Goal: Task Accomplishment & Management: Use online tool/utility

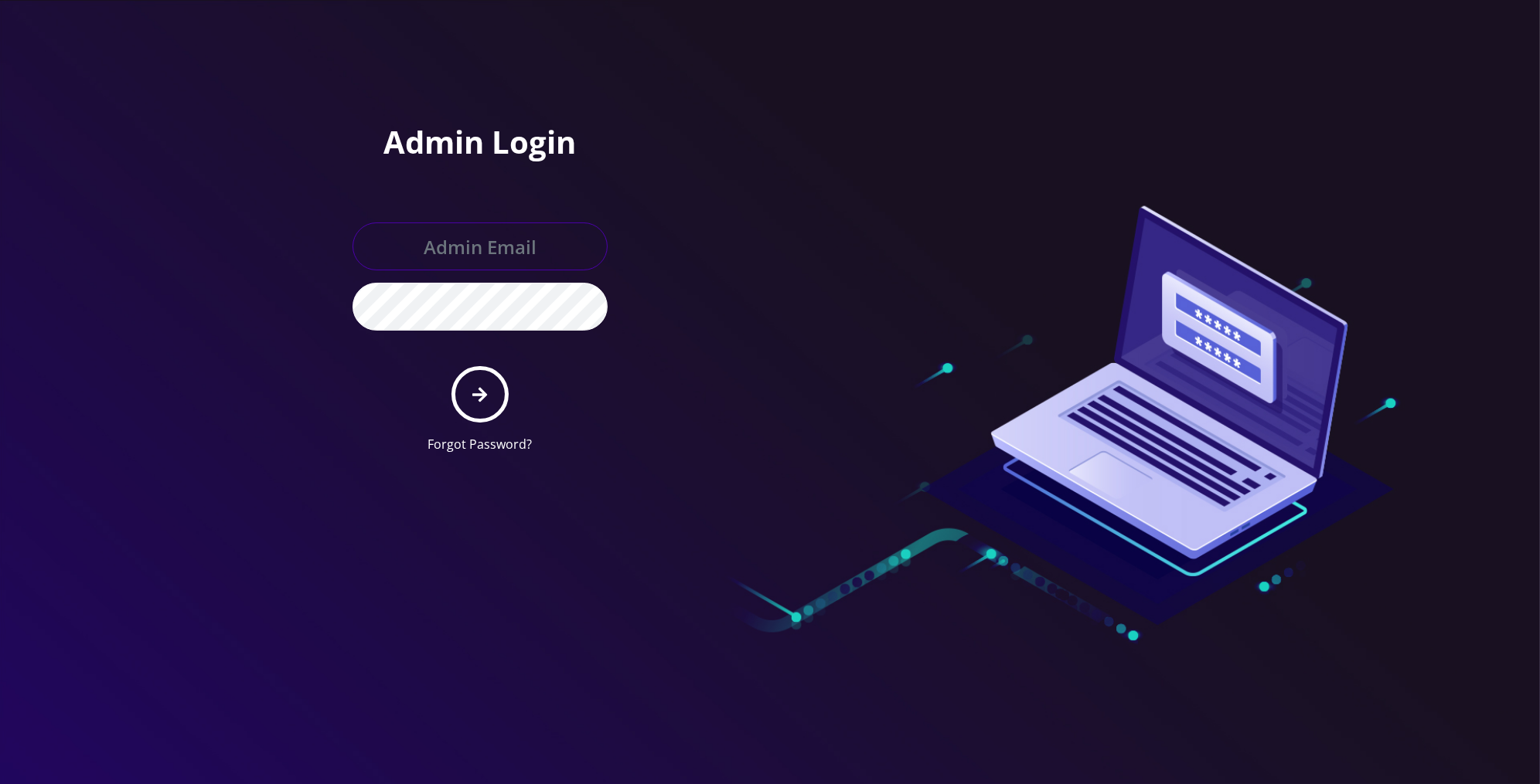
type input "[PERSON_NAME][EMAIL_ADDRESS][DOMAIN_NAME]"
click at [502, 376] on form "[PERSON_NAME][EMAIL_ADDRESS][DOMAIN_NAME] Forgot Password?" at bounding box center [480, 338] width 255 height 231
click at [493, 390] on button "submit" at bounding box center [479, 393] width 56 height 56
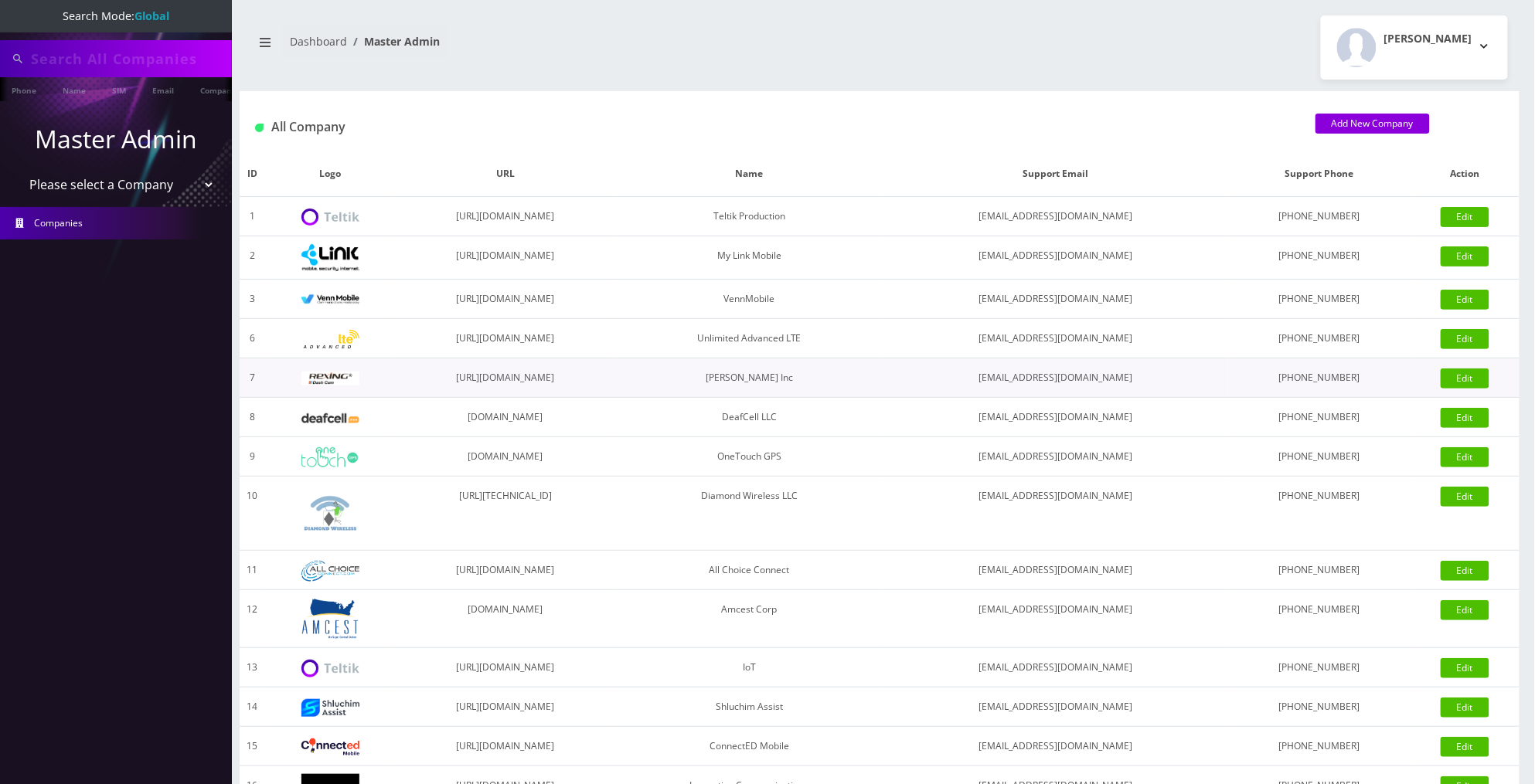
type input "We provide"
click at [160, 55] on input "We provide" at bounding box center [129, 58] width 197 height 30
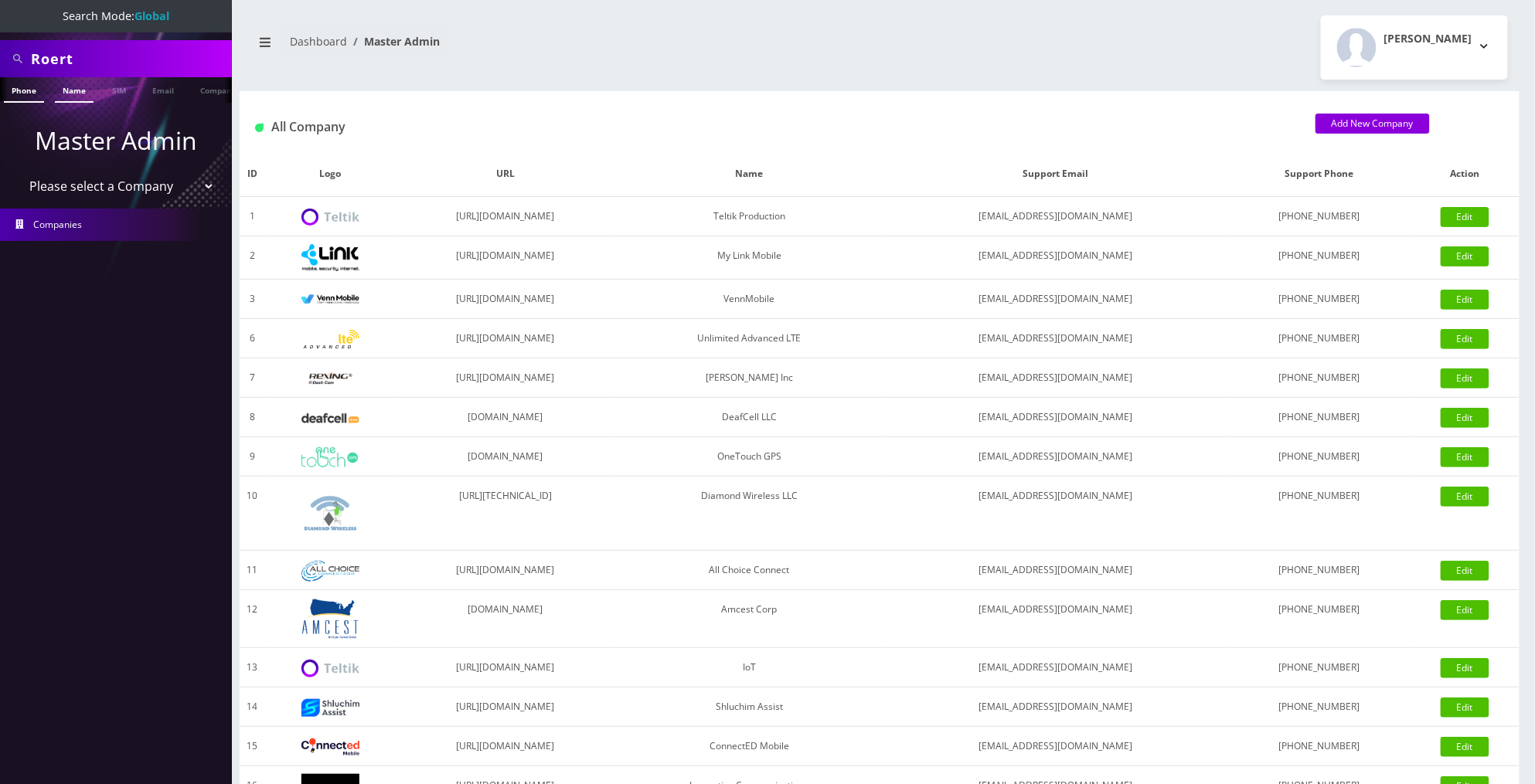
type input "Roert"
click at [77, 90] on link "Name" at bounding box center [74, 90] width 39 height 26
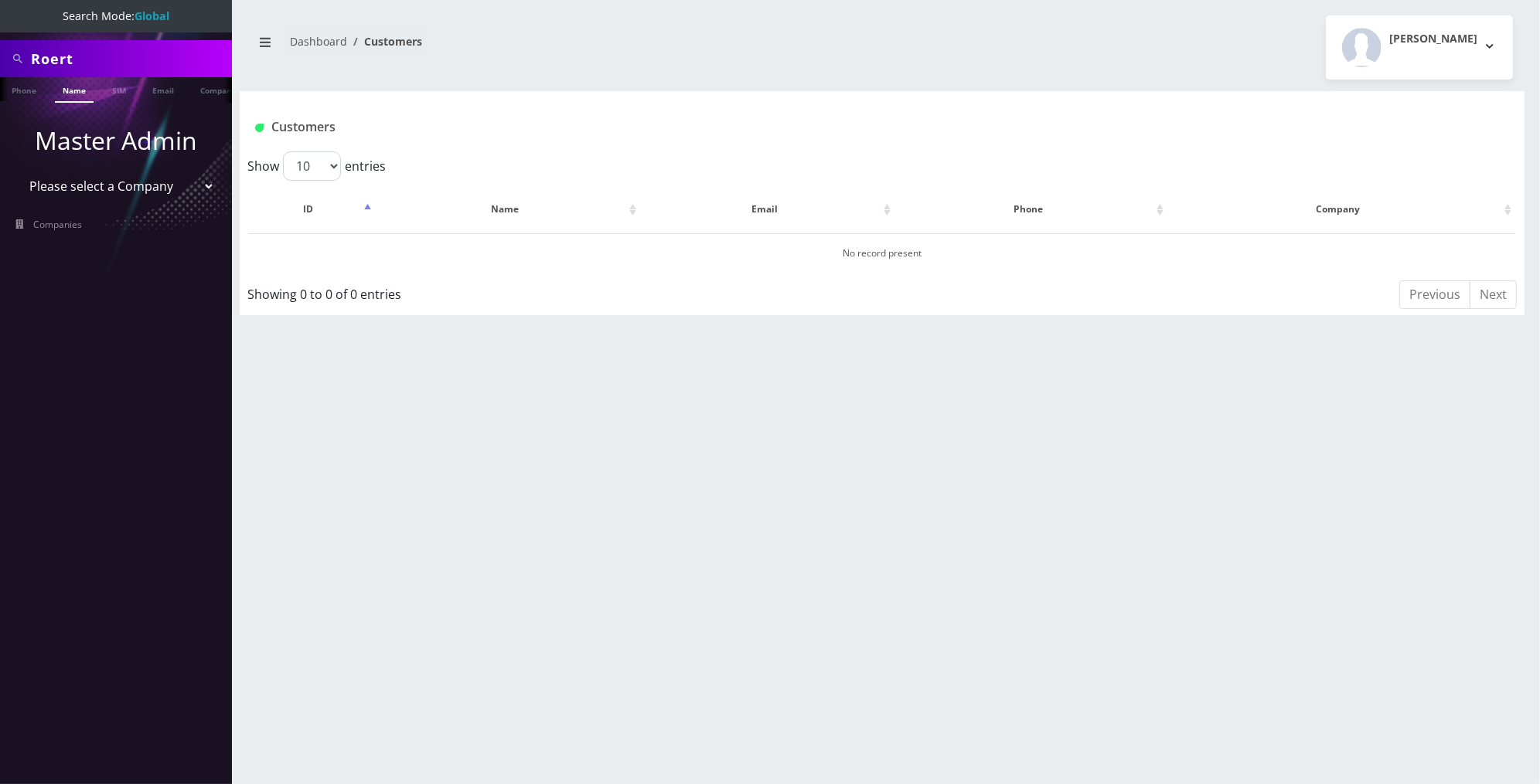
click at [133, 55] on input "Roert" at bounding box center [129, 58] width 197 height 30
type input "abt"
click at [210, 94] on link "Company" at bounding box center [218, 90] width 51 height 26
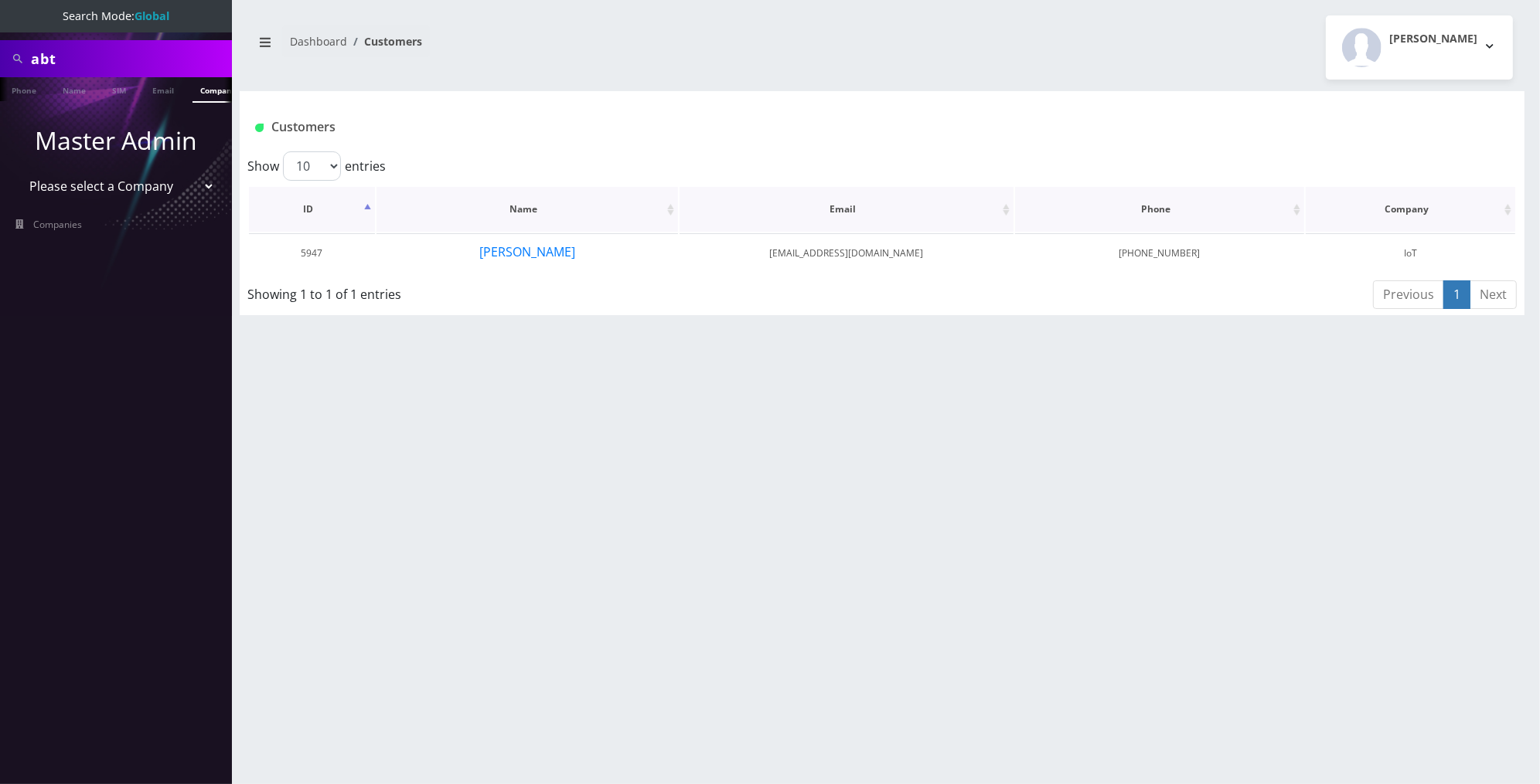
scroll to position [0, 8]
click at [512, 245] on button "Robert Valdez" at bounding box center [527, 251] width 97 height 20
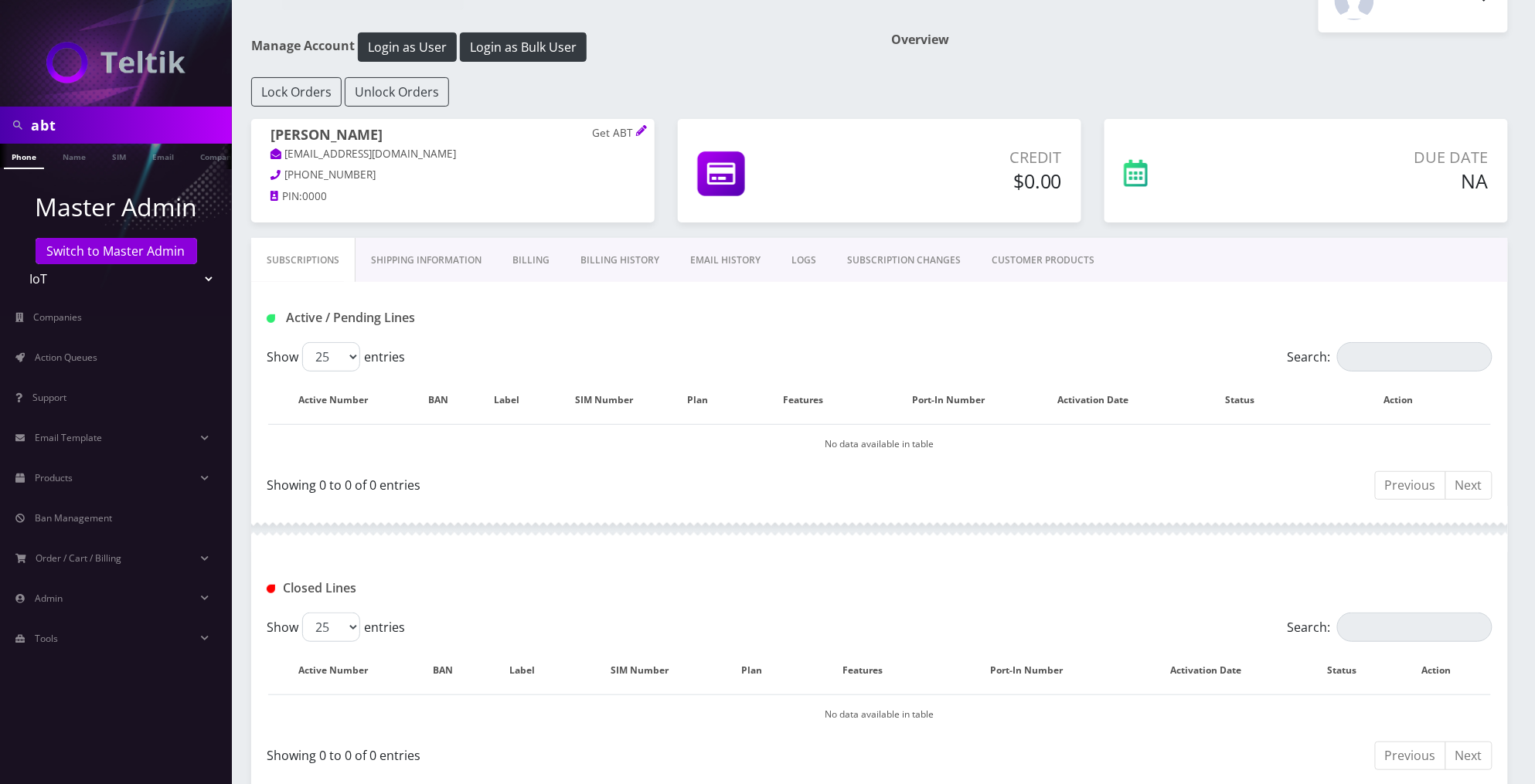
scroll to position [122, 0]
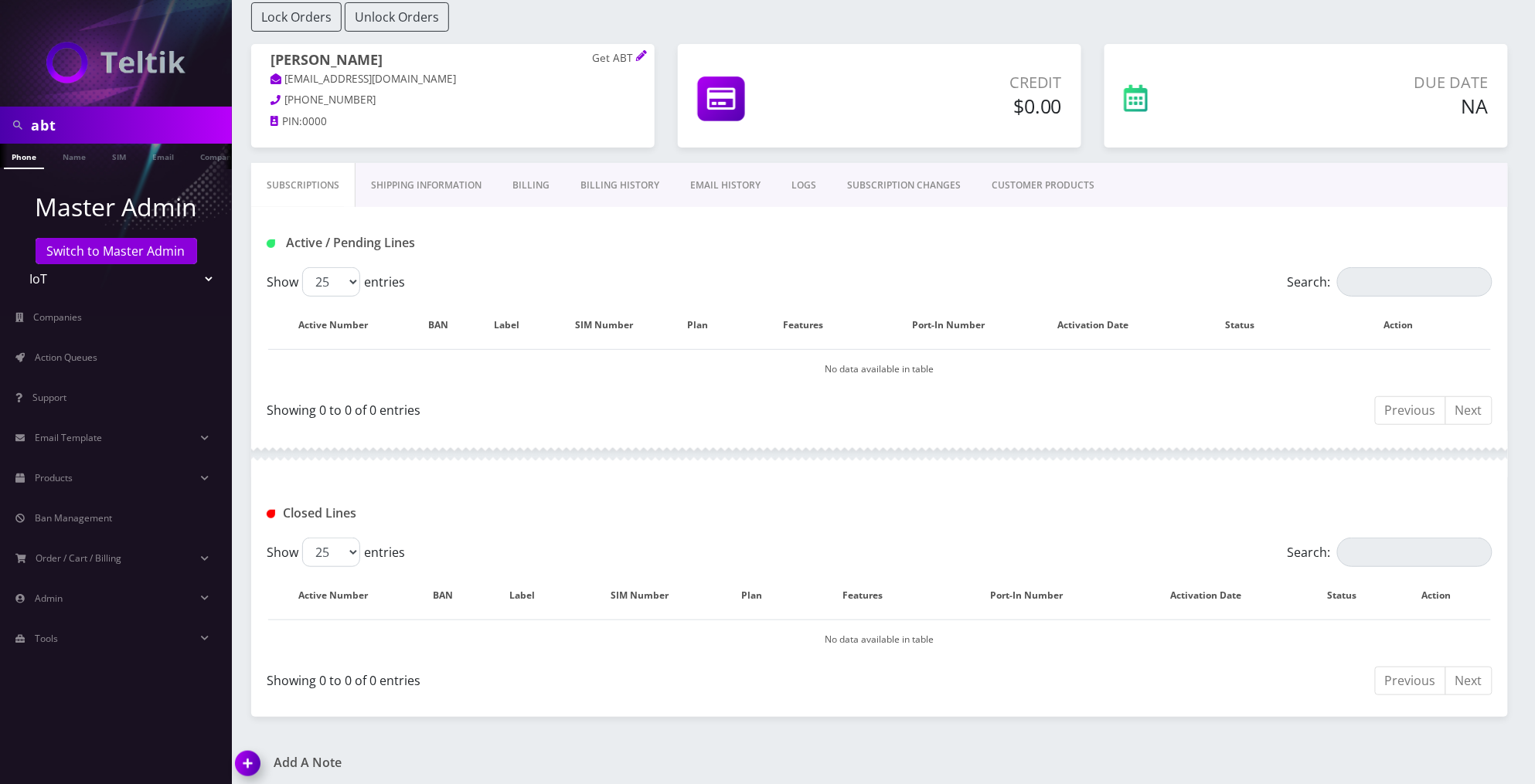
click at [1037, 177] on link "CUSTOMER PRODUCTS" at bounding box center [1042, 185] width 133 height 45
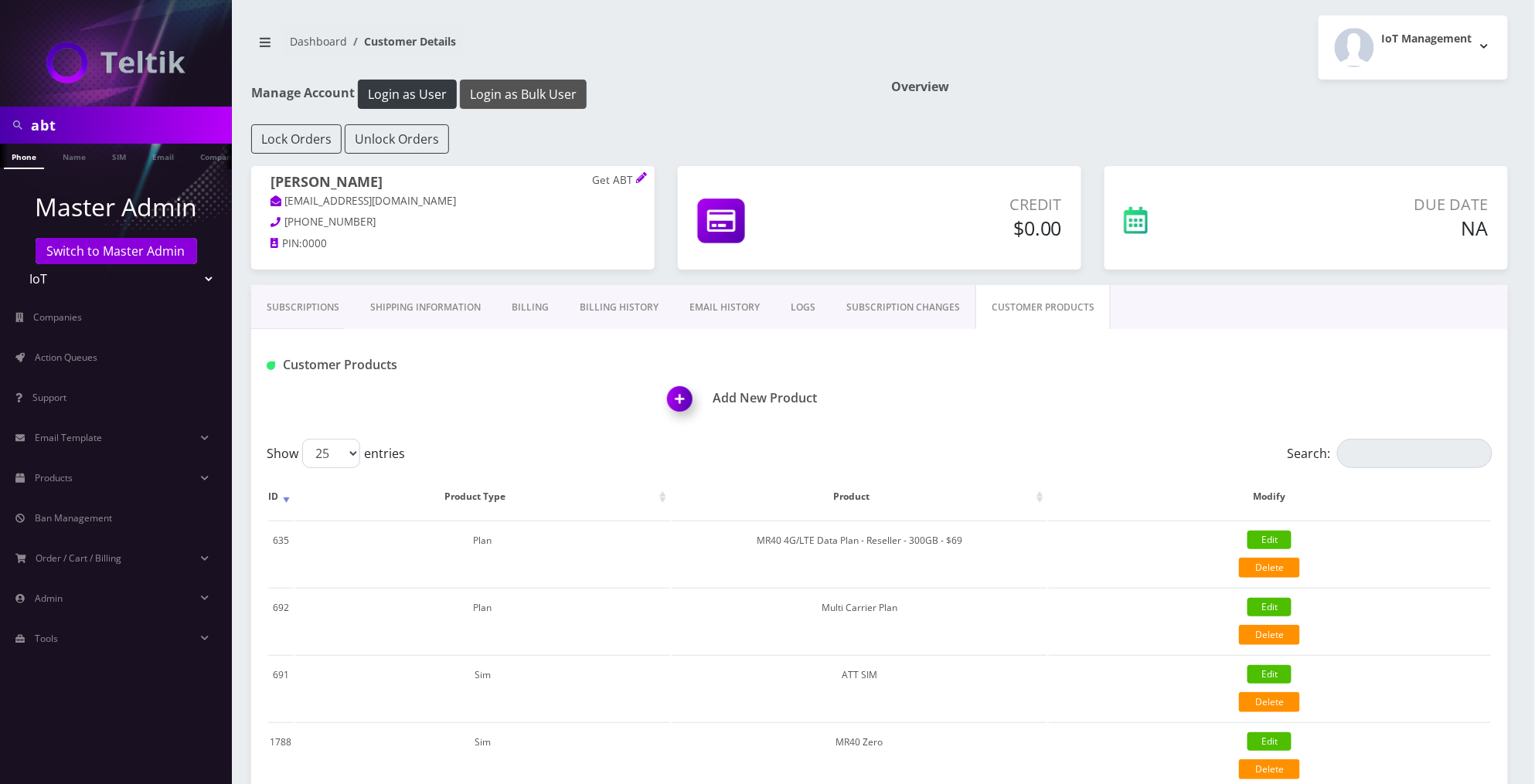
click at [556, 90] on button "Login as Bulk User" at bounding box center [523, 94] width 127 height 30
click at [426, 94] on button "Login as User" at bounding box center [408, 94] width 99 height 30
click at [670, 398] on img at bounding box center [683, 405] width 46 height 46
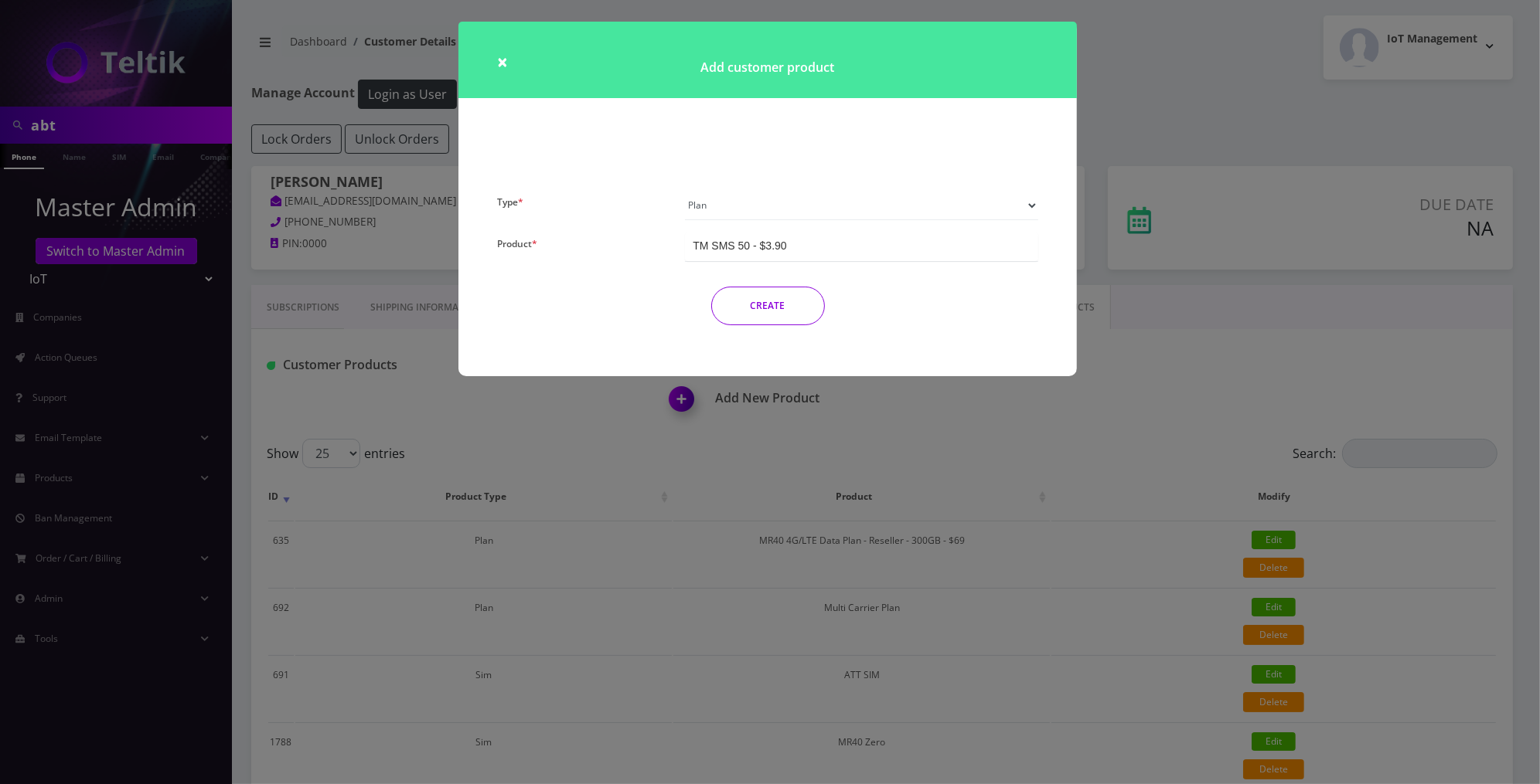
click at [400, 472] on div "× Add customer product Type * Plan Device Sim Addon One-off Product * TM SMS 50…" at bounding box center [770, 392] width 1540 height 784
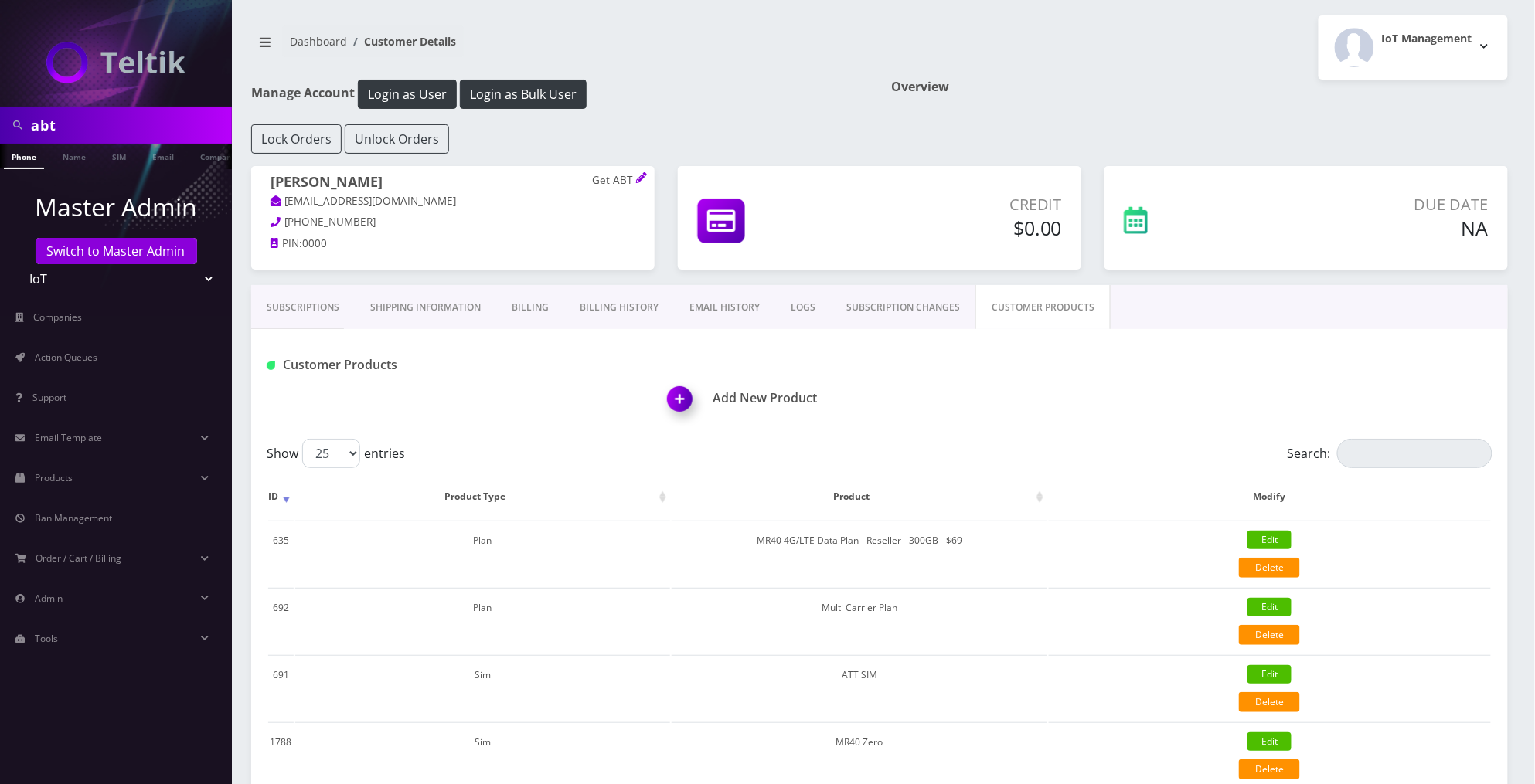
click at [688, 394] on img at bounding box center [683, 405] width 46 height 46
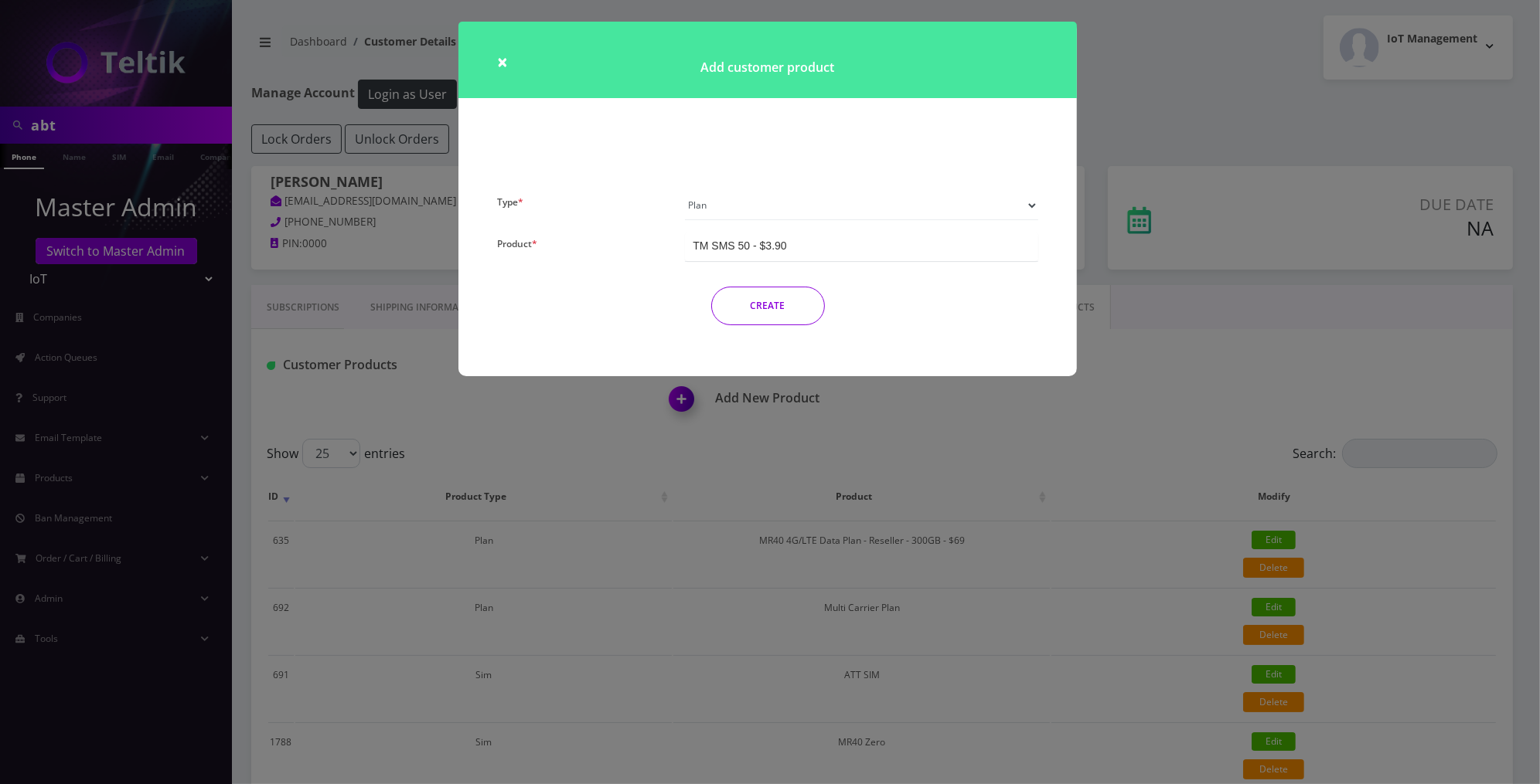
click at [818, 197] on select "Plan Device Sim Addon One-off" at bounding box center [861, 205] width 354 height 30
click at [685, 191] on select "Plan Device Sim Addon One-off" at bounding box center [861, 205] width 354 height 30
click at [798, 246] on div "Number Change - $3.75" at bounding box center [751, 246] width 116 height 15
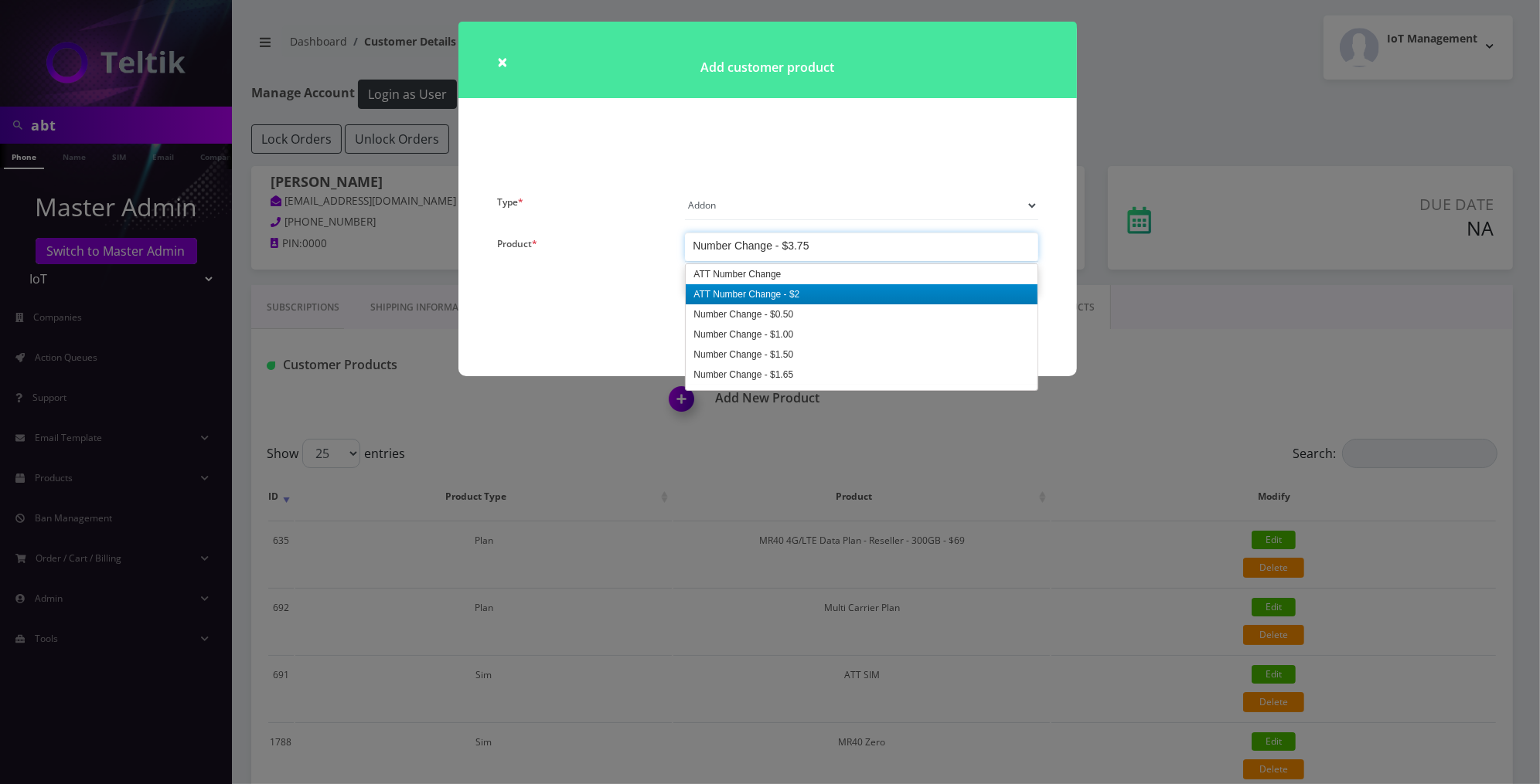
click at [589, 290] on div "CREATE" at bounding box center [767, 306] width 564 height 39
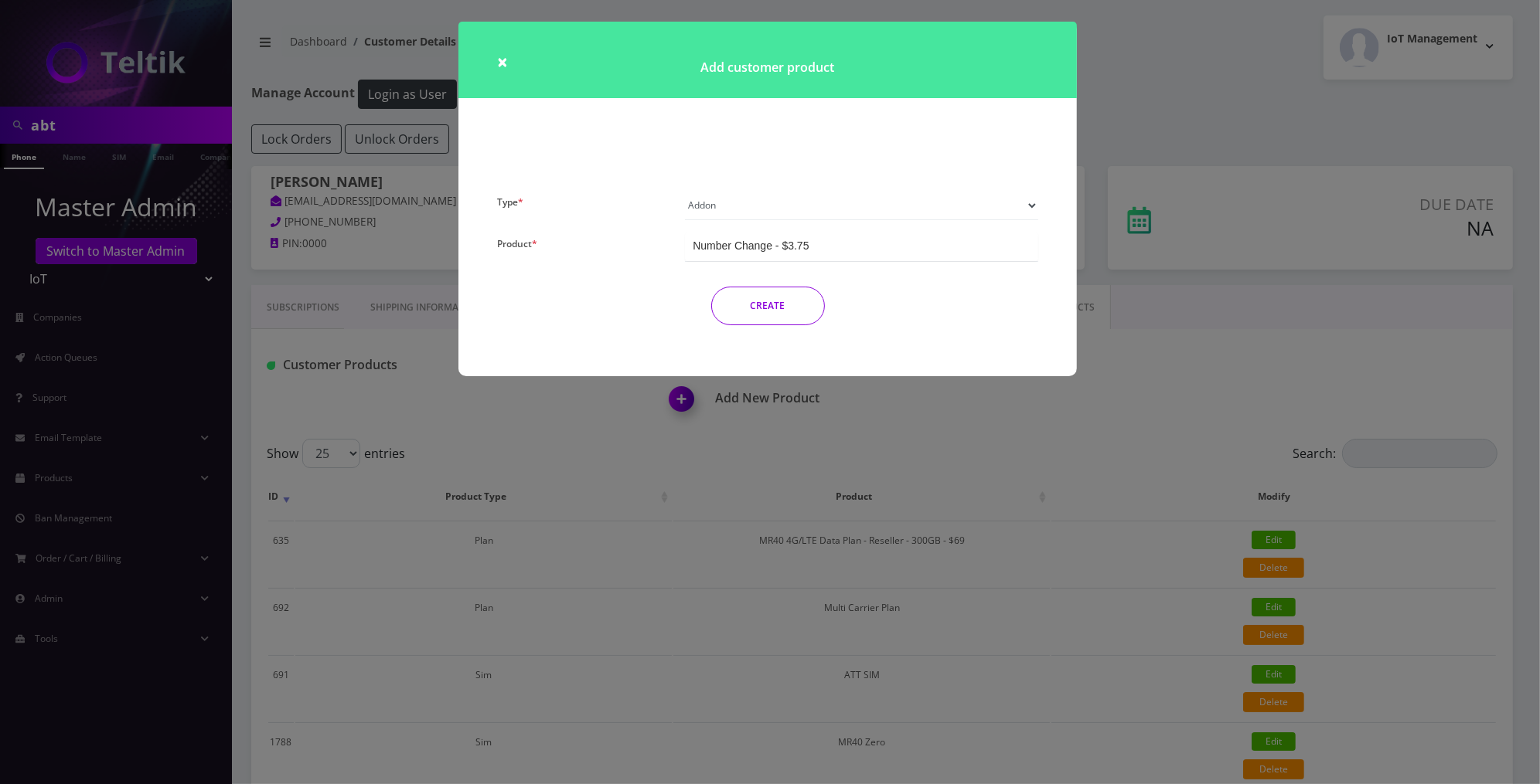
click at [743, 197] on select "Plan Device Sim Addon One-off" at bounding box center [861, 205] width 354 height 30
select select "5"
click at [685, 191] on select "Plan Device Sim Addon One-off" at bounding box center [861, 205] width 354 height 30
click at [768, 248] on div "Sim activation and forward" at bounding box center [757, 246] width 128 height 15
click at [936, 131] on div "Add customer product" at bounding box center [767, 107] width 641 height 170
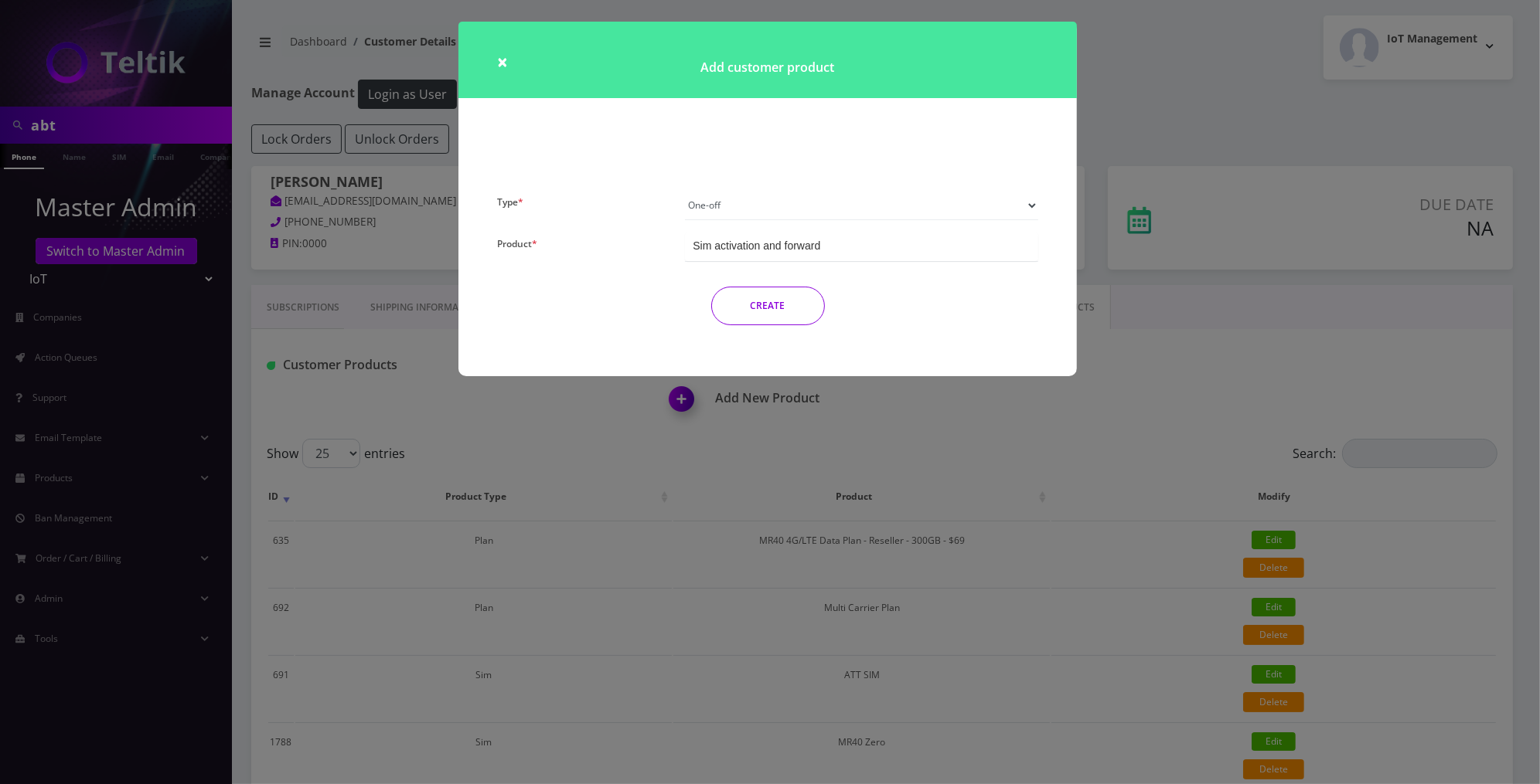
click at [912, 413] on div "× Add customer product Type * Plan Device Sim Addon One-off Product * TM SMS 50…" at bounding box center [770, 392] width 1540 height 784
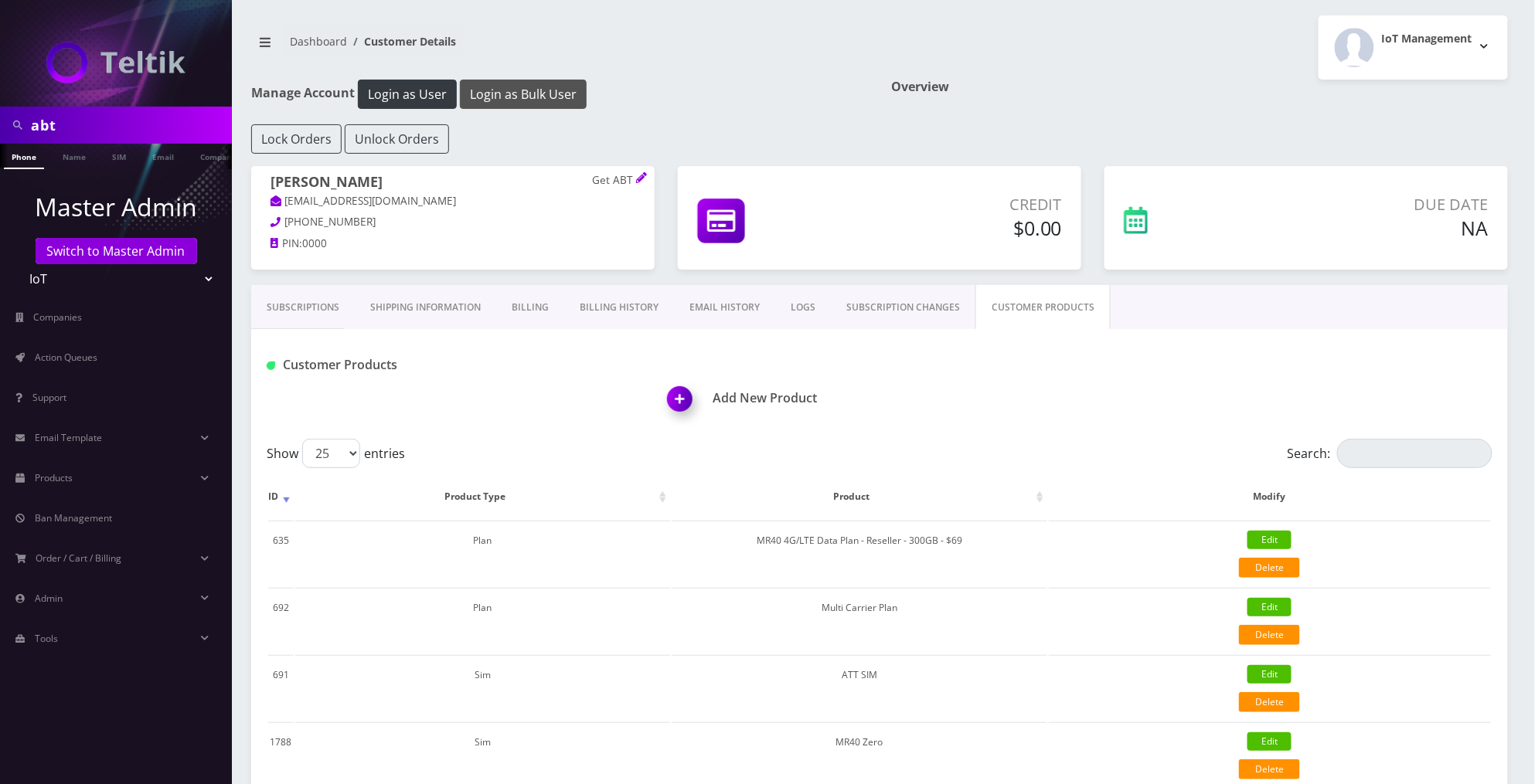
click at [542, 80] on button "Login as Bulk User" at bounding box center [523, 94] width 127 height 30
